Goal: Task Accomplishment & Management: Manage account settings

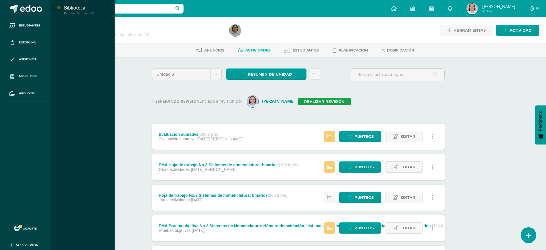
click at [22, 74] on span "Mis cursos" at bounding box center [28, 76] width 18 height 5
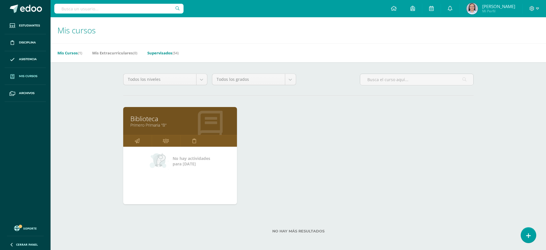
click at [169, 52] on link "Supervisados (54)" at bounding box center [162, 52] width 31 height 9
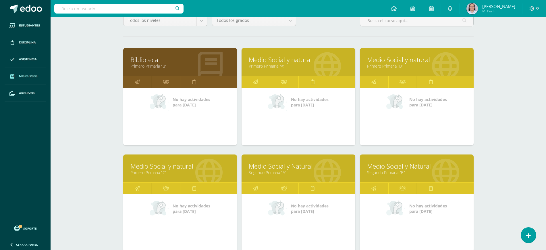
scroll to position [72, 0]
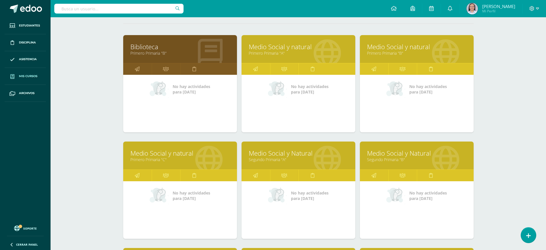
click at [278, 46] on link "Medio Social y natural" at bounding box center [298, 46] width 99 height 9
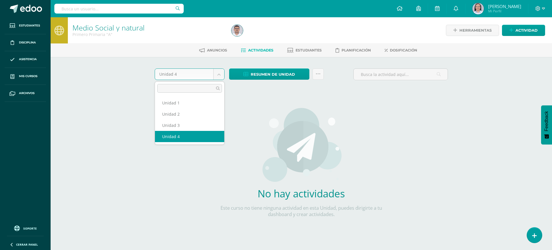
click at [221, 72] on body "Estudiantes Disciplina Asistencia Mis cursos Archivos Soporte Ayuda Reportar un…" at bounding box center [276, 123] width 552 height 247
select select "Unidad 3"
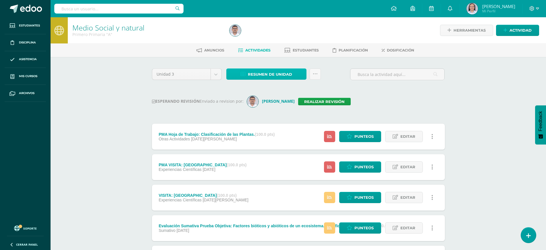
click at [283, 72] on span "Resumen de unidad" at bounding box center [270, 74] width 44 height 11
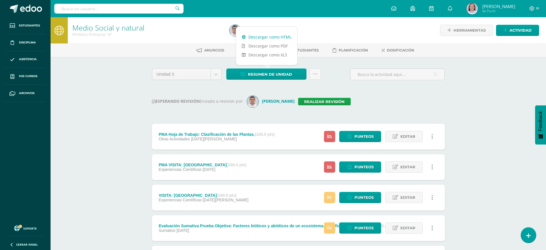
click at [275, 36] on link "Descargar como HTML" at bounding box center [266, 36] width 61 height 9
click at [350, 32] on div at bounding box center [306, 30] width 159 height 26
click at [232, 26] on img at bounding box center [235, 30] width 11 height 11
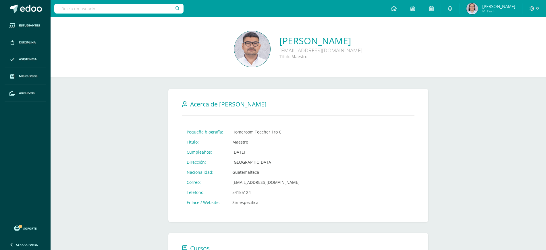
scroll to position [180, 0]
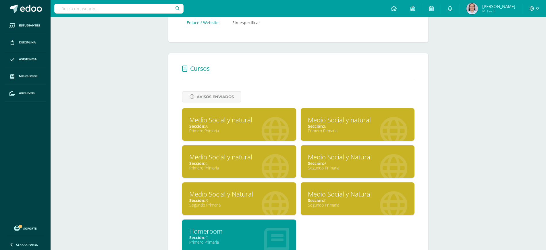
click at [348, 123] on div "Medio Social y natural" at bounding box center [358, 119] width 100 height 9
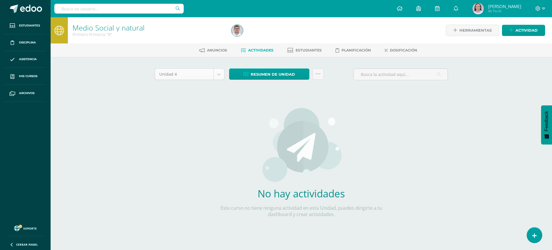
click at [218, 76] on body "Estudiantes Disciplina Asistencia Mis cursos Archivos Soporte Ayuda Reportar un…" at bounding box center [276, 123] width 552 height 247
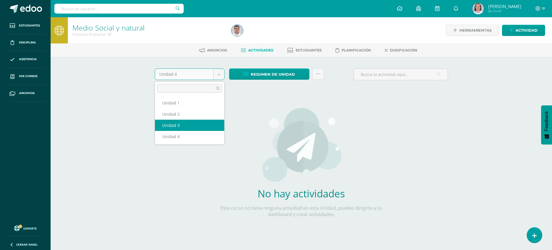
select select "Unidad 3"
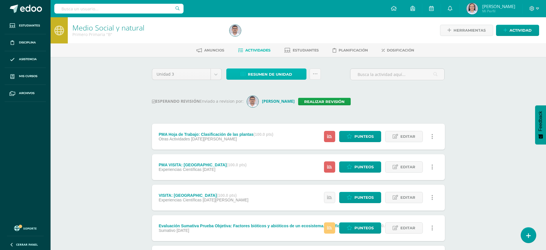
click at [270, 75] on span "Resumen de unidad" at bounding box center [270, 74] width 44 height 11
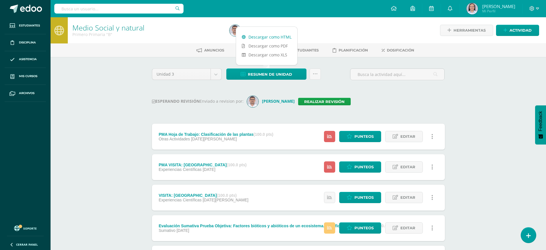
click at [271, 37] on link "Descargar como HTML" at bounding box center [266, 36] width 61 height 9
click at [322, 102] on link "Realizar revisión" at bounding box center [324, 101] width 53 height 7
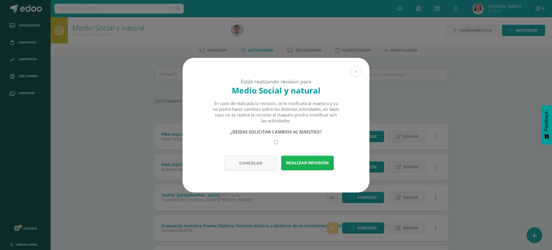
click at [299, 164] on button "Realizar revisión" at bounding box center [307, 162] width 53 height 15
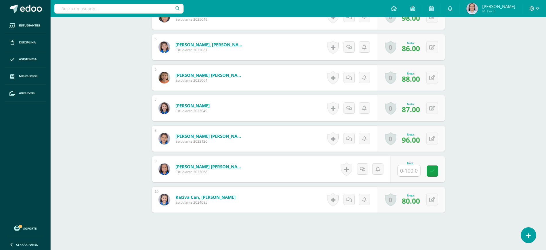
scroll to position [288, 0]
click at [413, 173] on input "text" at bounding box center [409, 170] width 22 height 11
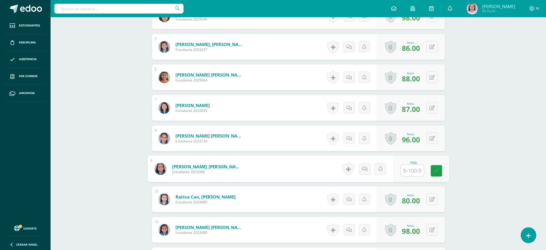
scroll to position [288, 0]
type input "82"
click at [437, 167] on link at bounding box center [436, 170] width 11 height 11
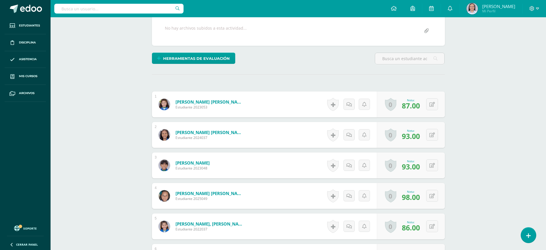
scroll to position [0, 0]
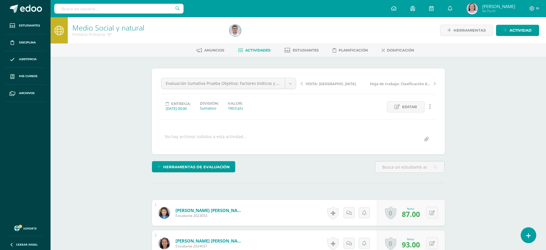
click at [108, 27] on link "Medio Social y natural" at bounding box center [108, 28] width 72 height 10
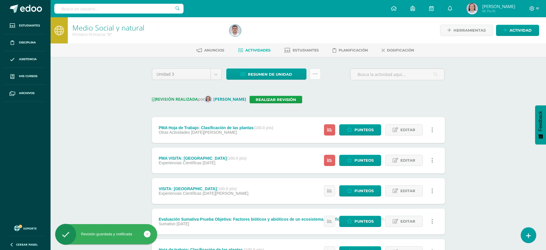
click at [318, 72] on link at bounding box center [315, 73] width 11 height 11
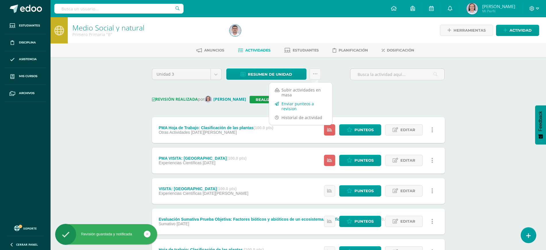
click at [294, 103] on link "Enviar punteos a revision" at bounding box center [300, 106] width 63 height 14
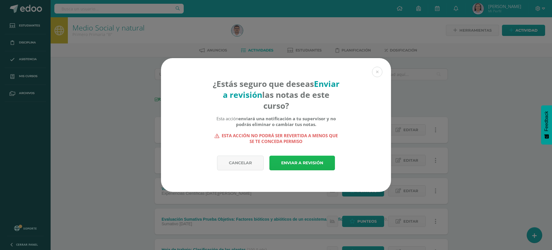
click at [300, 160] on link "Enviar a revisión" at bounding box center [302, 162] width 66 height 15
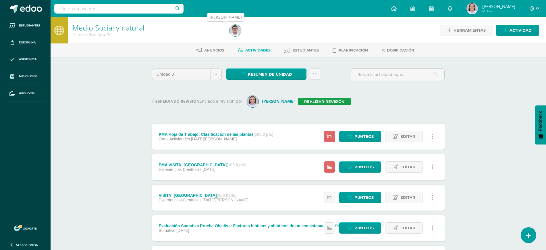
click at [235, 30] on img at bounding box center [235, 30] width 11 height 11
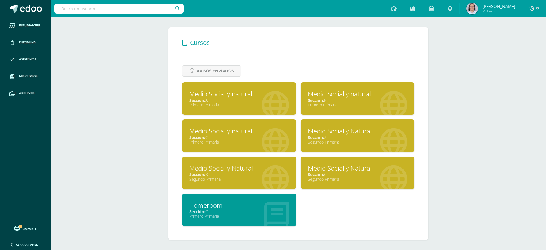
scroll to position [207, 0]
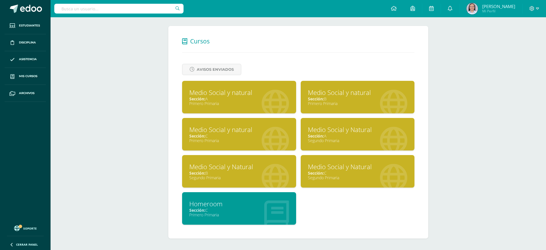
click at [227, 167] on div "Medio Social y Natural" at bounding box center [239, 166] width 100 height 9
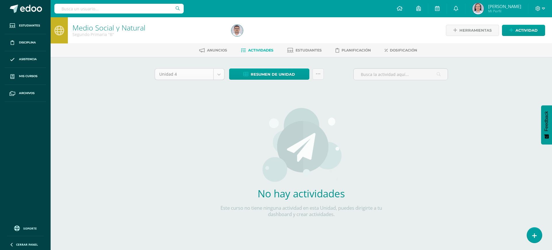
click at [217, 73] on body "Estudiantes Disciplina Asistencia Mis cursos Archivos Soporte Ayuda Reportar un…" at bounding box center [276, 123] width 552 height 247
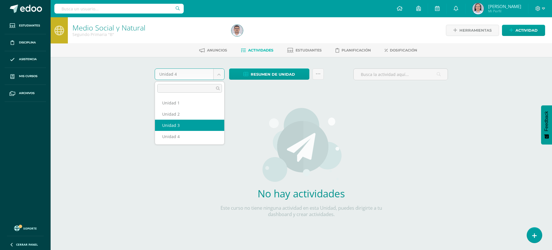
select select "Unidad 3"
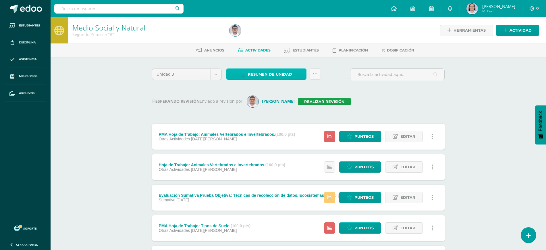
click at [277, 75] on span "Resumen de unidad" at bounding box center [270, 74] width 44 height 11
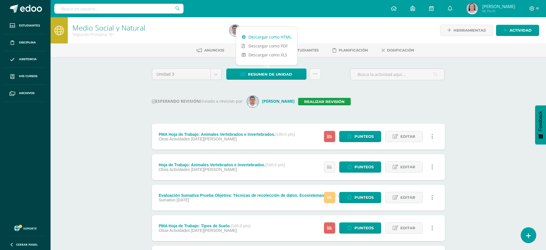
click at [271, 38] on link "Descargar como HTML" at bounding box center [266, 36] width 61 height 9
click at [305, 99] on link "Realizar revisión" at bounding box center [324, 101] width 53 height 7
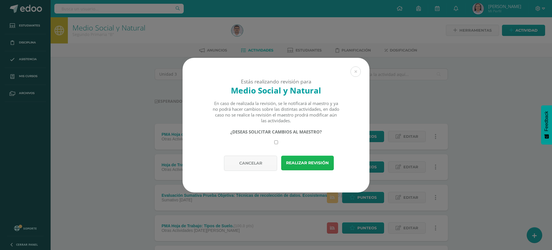
click at [307, 160] on button "Realizar revisión" at bounding box center [307, 162] width 53 height 15
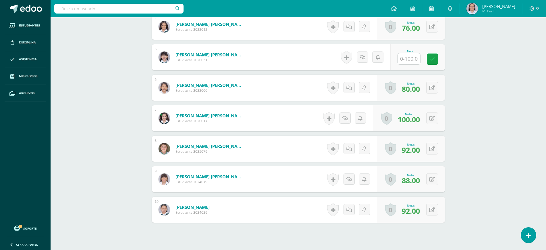
scroll to position [278, 0]
click at [405, 61] on input "text" at bounding box center [412, 58] width 23 height 11
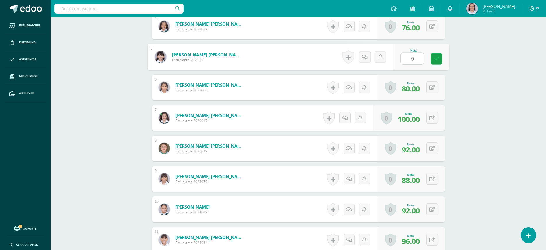
type input "96"
click at [437, 58] on icon at bounding box center [436, 58] width 5 height 5
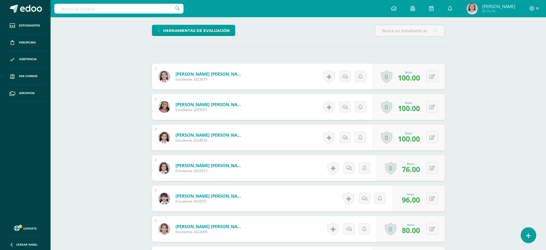
scroll to position [134, 0]
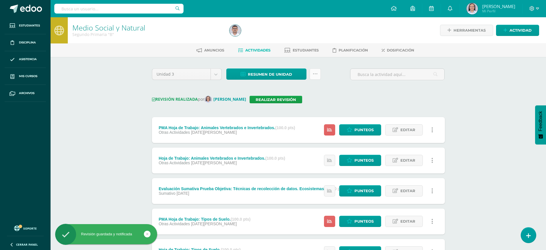
click at [318, 73] on link at bounding box center [315, 73] width 11 height 11
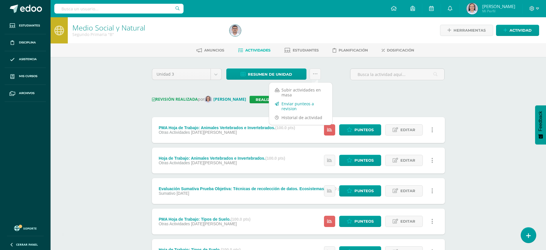
click at [298, 101] on link "Enviar punteos a revision" at bounding box center [300, 106] width 63 height 14
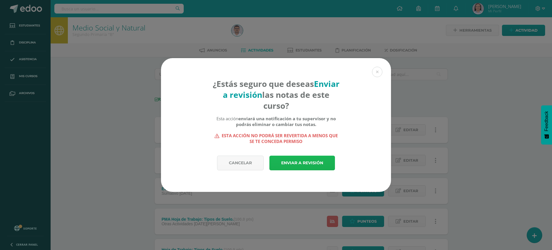
click at [292, 161] on link "Enviar a revisión" at bounding box center [302, 162] width 66 height 15
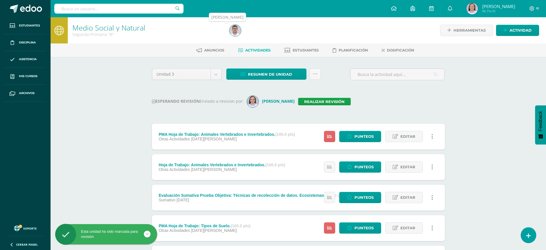
click at [238, 33] on img at bounding box center [235, 30] width 11 height 11
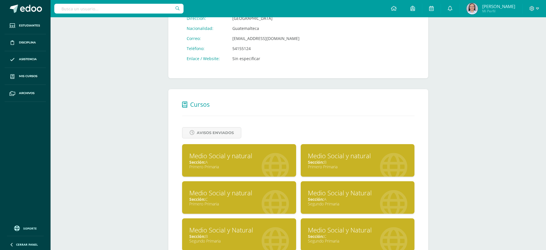
scroll to position [207, 0]
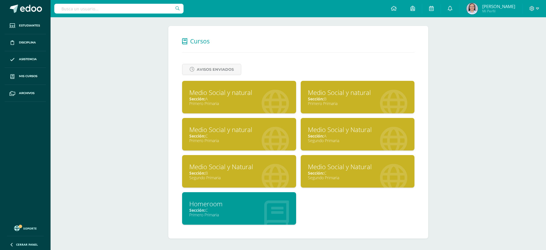
click at [355, 171] on div "Sección: C" at bounding box center [358, 172] width 100 height 5
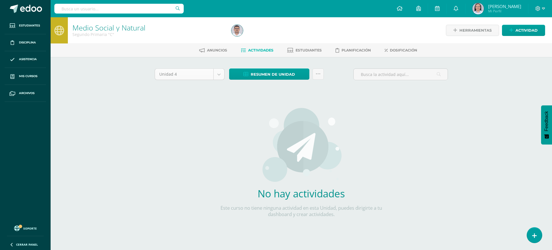
click at [220, 74] on body "Estudiantes Disciplina Asistencia Mis cursos Archivos Soporte Ayuda Reportar un…" at bounding box center [276, 123] width 552 height 247
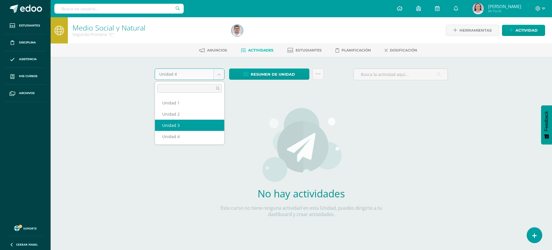
select select "Unidad 3"
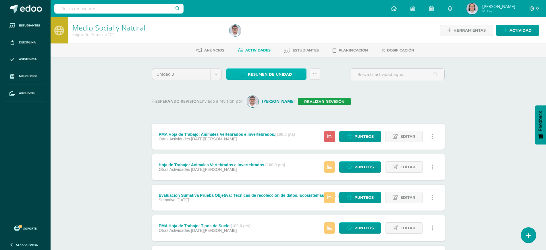
click at [290, 72] on span "Resumen de unidad" at bounding box center [270, 74] width 44 height 11
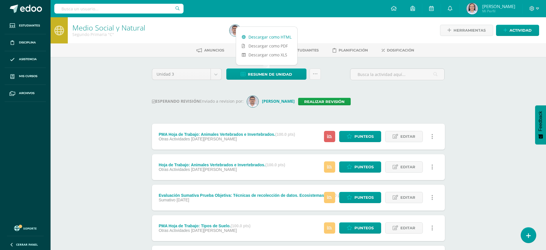
click at [286, 36] on link "Descargar como HTML" at bounding box center [266, 36] width 61 height 9
click at [310, 99] on link "Realizar revisión" at bounding box center [324, 101] width 53 height 7
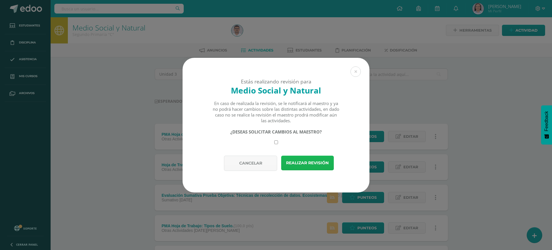
click at [309, 163] on button "Realizar revisión" at bounding box center [307, 162] width 53 height 15
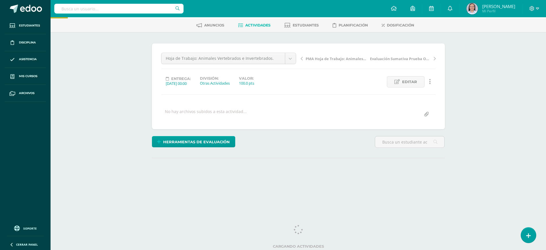
scroll to position [26, 0]
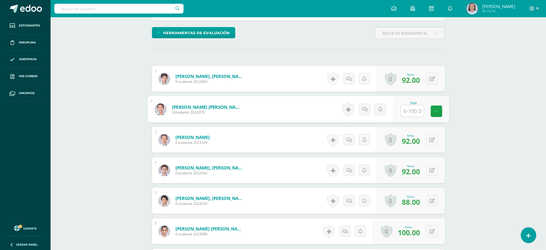
click at [412, 107] on input "text" at bounding box center [412, 110] width 23 height 11
type input "90"
click at [433, 110] on link at bounding box center [436, 110] width 11 height 11
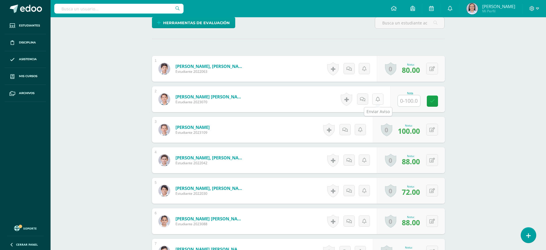
scroll to position [144, 0]
click at [409, 103] on input "text" at bounding box center [412, 100] width 23 height 11
type input "100"
click at [436, 100] on icon at bounding box center [436, 100] width 5 height 5
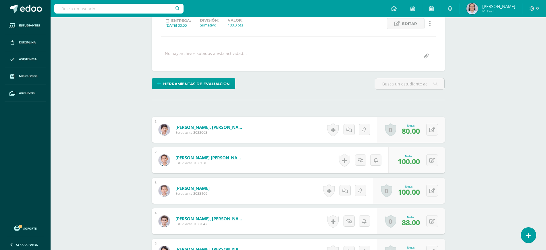
scroll to position [72, 0]
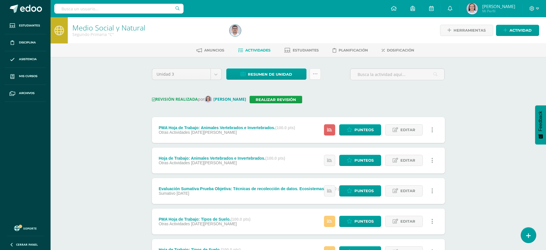
click at [313, 76] on icon at bounding box center [315, 74] width 5 height 5
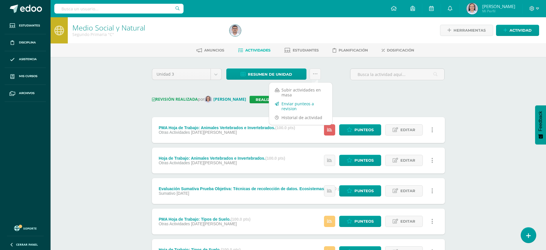
click at [291, 104] on link "Enviar punteos a revision" at bounding box center [300, 106] width 63 height 14
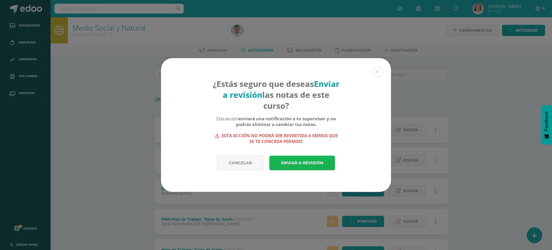
click at [308, 161] on link "Enviar a revisión" at bounding box center [302, 162] width 66 height 15
